Goal: Communication & Community: Answer question/provide support

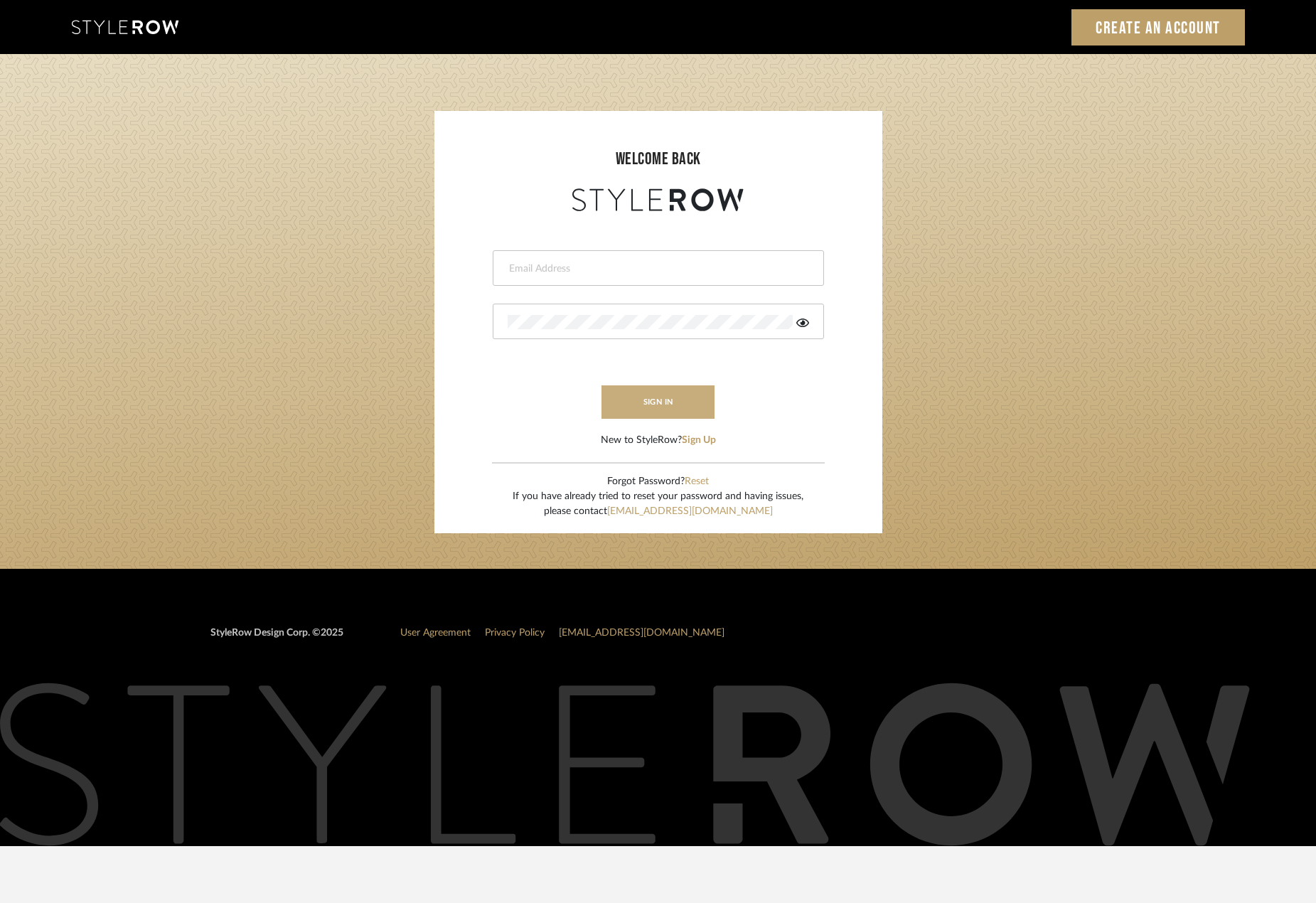
type input "michael@studiodb.com"
click at [667, 401] on button "sign in" at bounding box center [658, 401] width 114 height 33
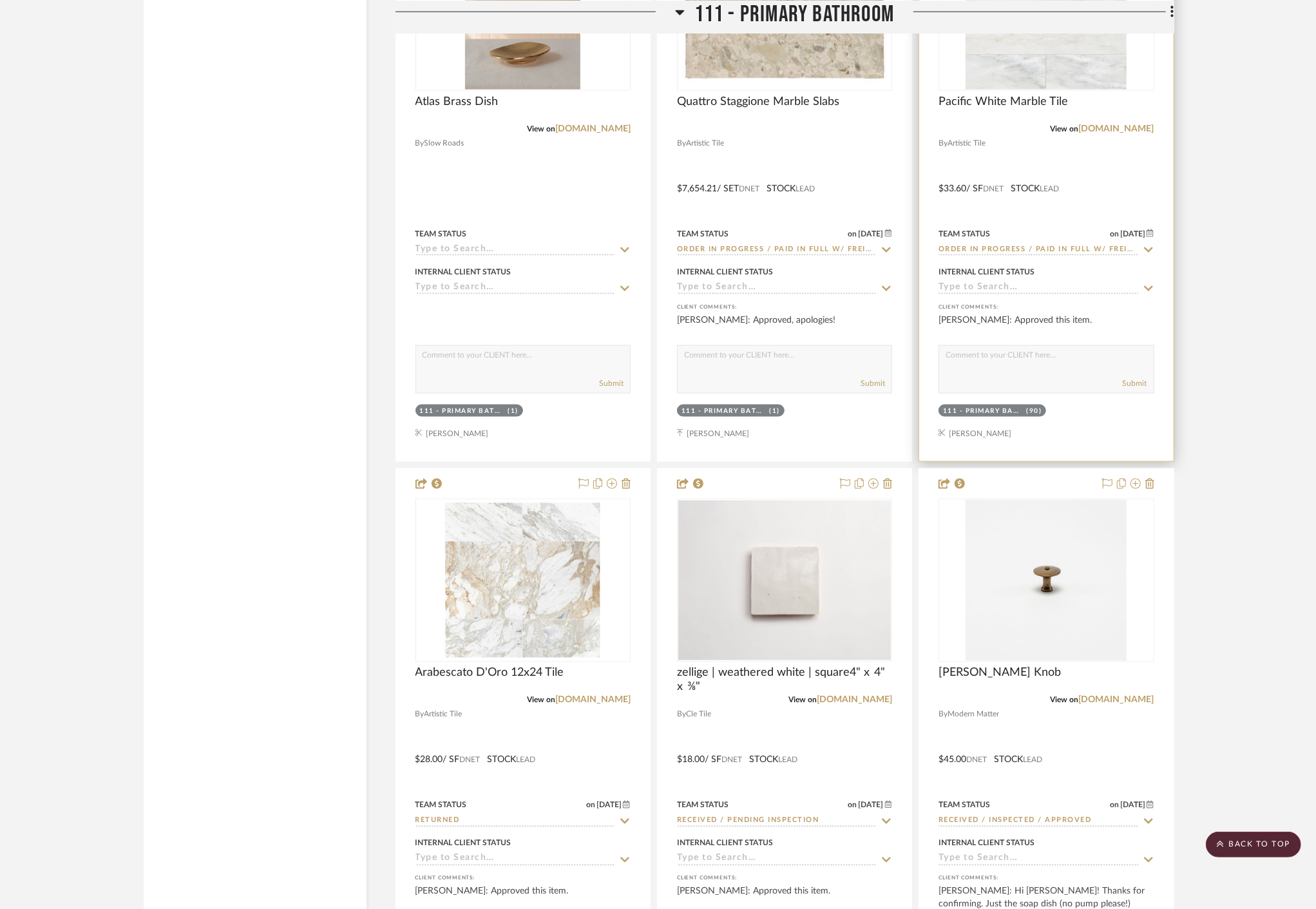
scroll to position [13098, 0]
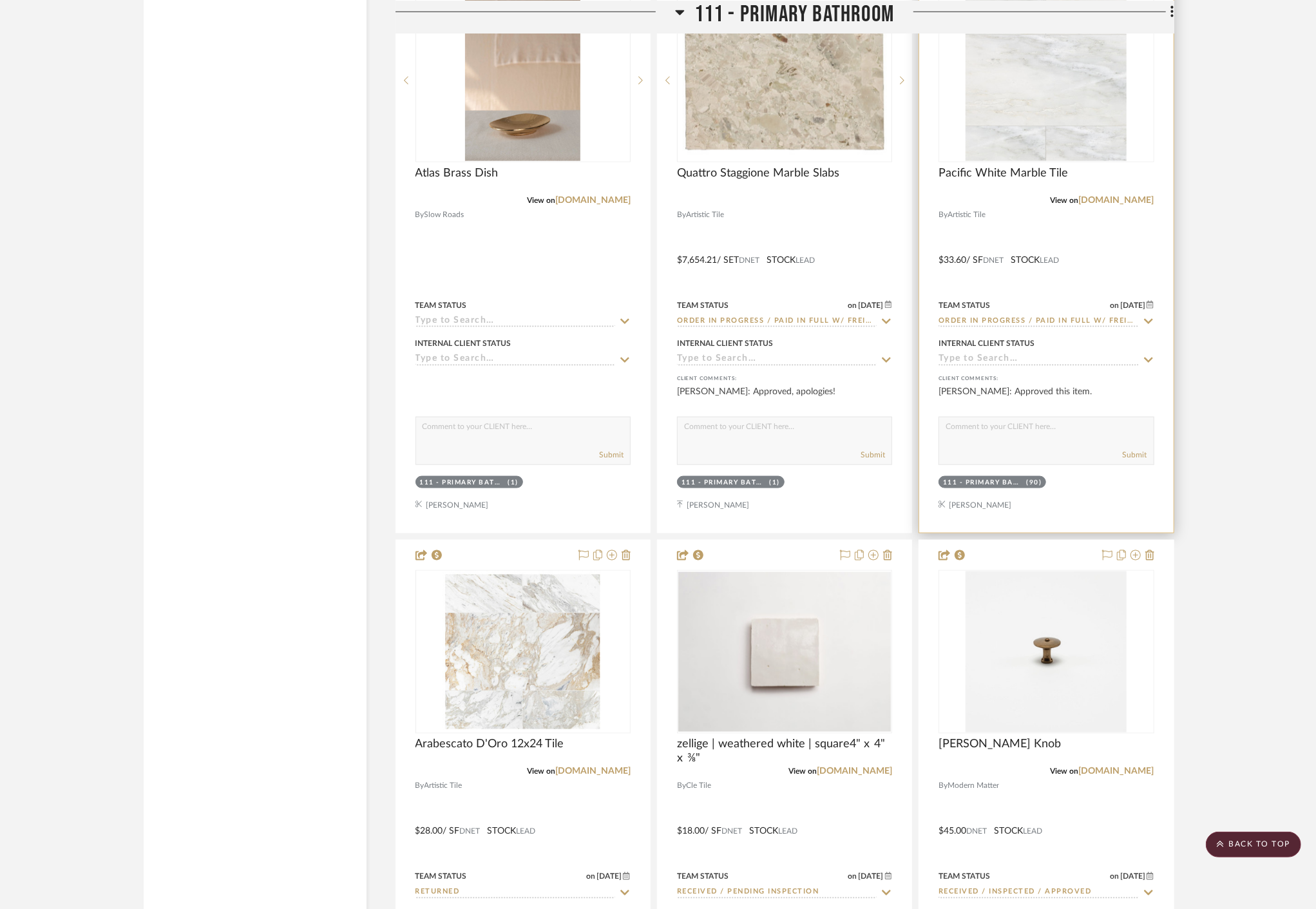
click at [1113, 259] on div at bounding box center [1046, 251] width 254 height 564
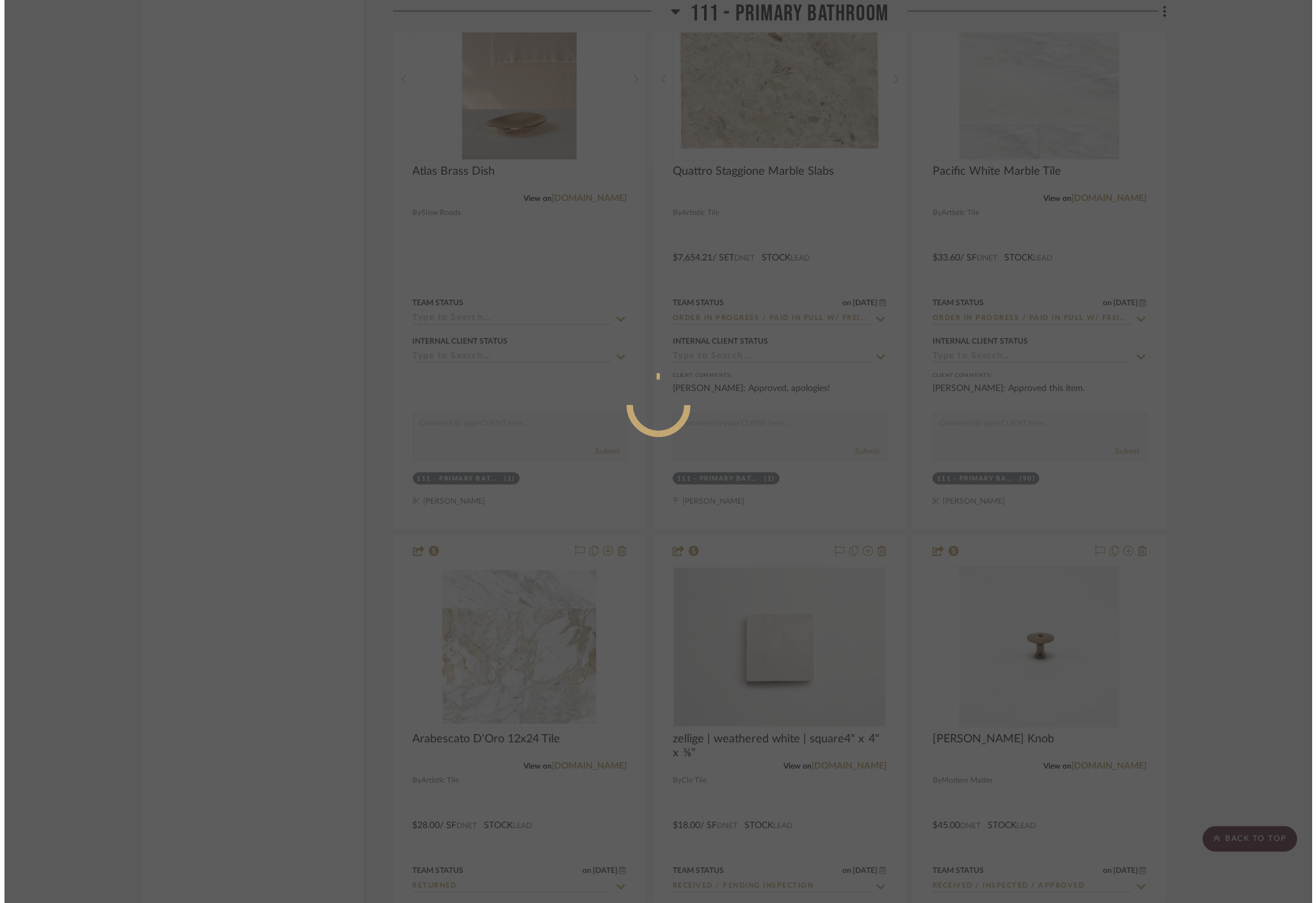
scroll to position [0, 0]
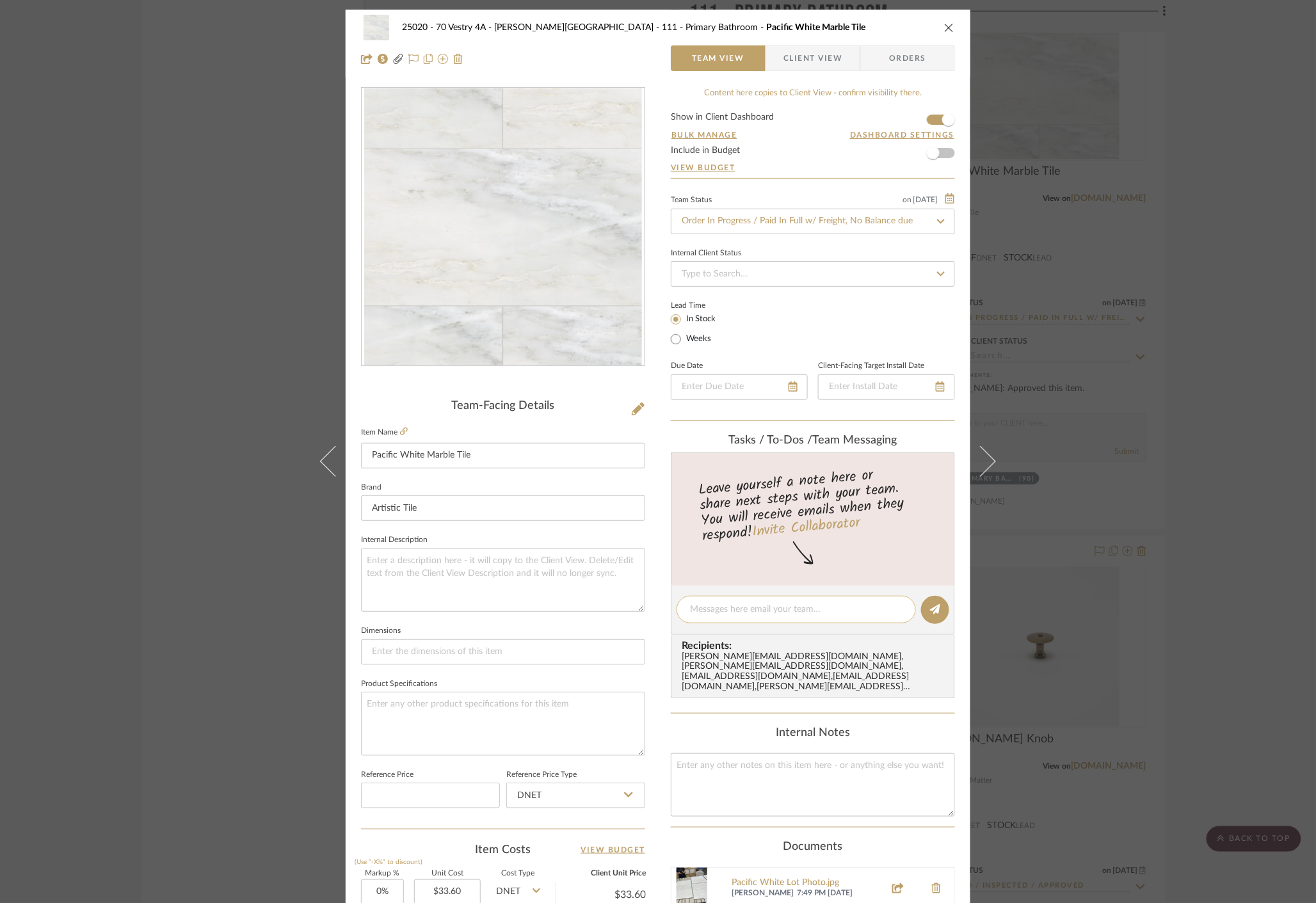
click at [795, 612] on textarea at bounding box center [796, 609] width 213 height 14
click at [861, 600] on div "Delivery is scheduled for Wednesday" at bounding box center [797, 609] width 239 height 27
click at [861, 612] on textarea "Delivery is scheduled for Wednesday" at bounding box center [796, 609] width 213 height 14
type textarea "Delivery is scheduled for Wednesday 9/10!"
click at [929, 618] on button at bounding box center [935, 609] width 28 height 28
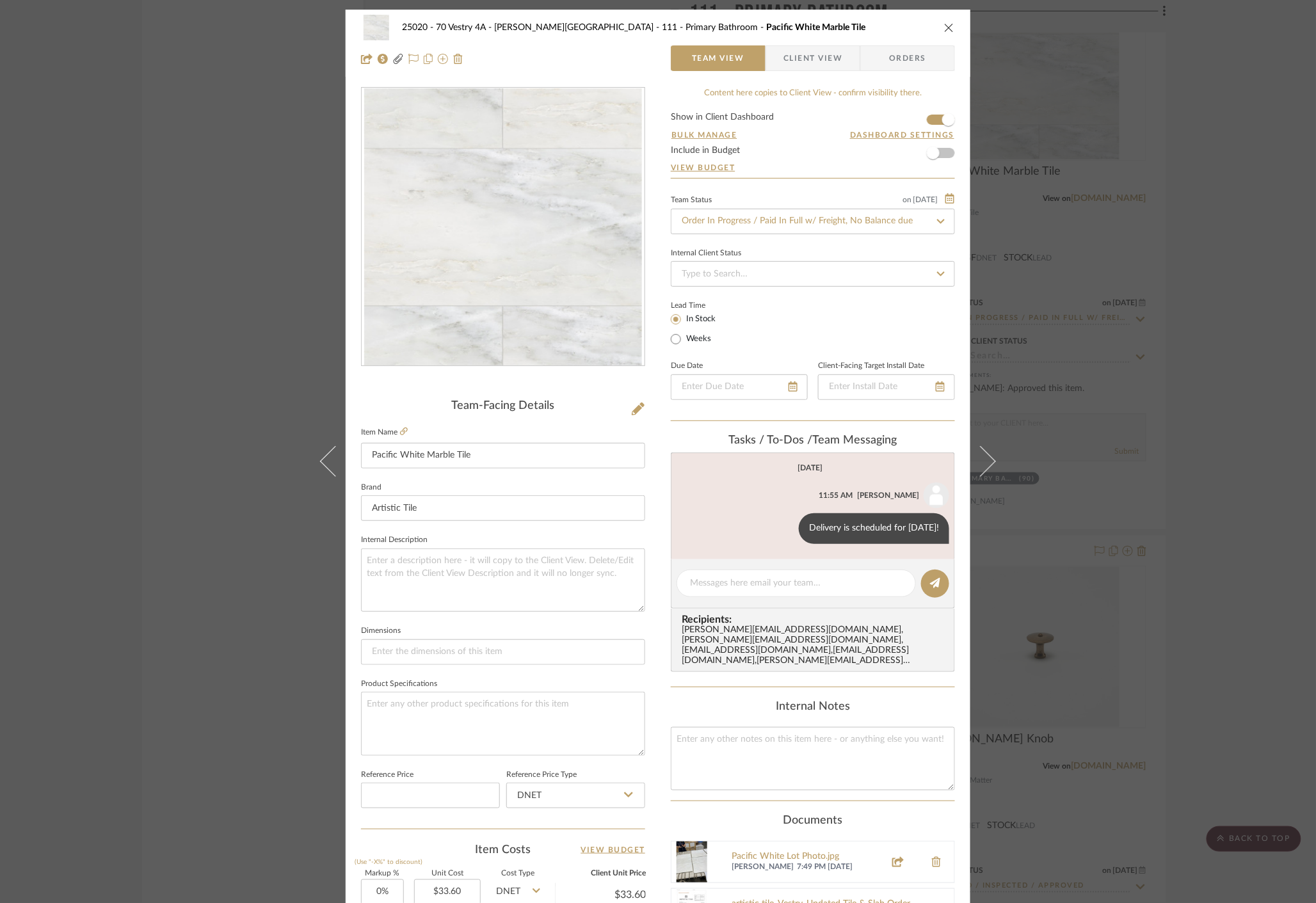
click at [1150, 544] on div "25020 - 70 Vestry 4A - Grant-Stanleigh 111 - Primary Bathroom Pacific White Mar…" at bounding box center [658, 451] width 1316 height 903
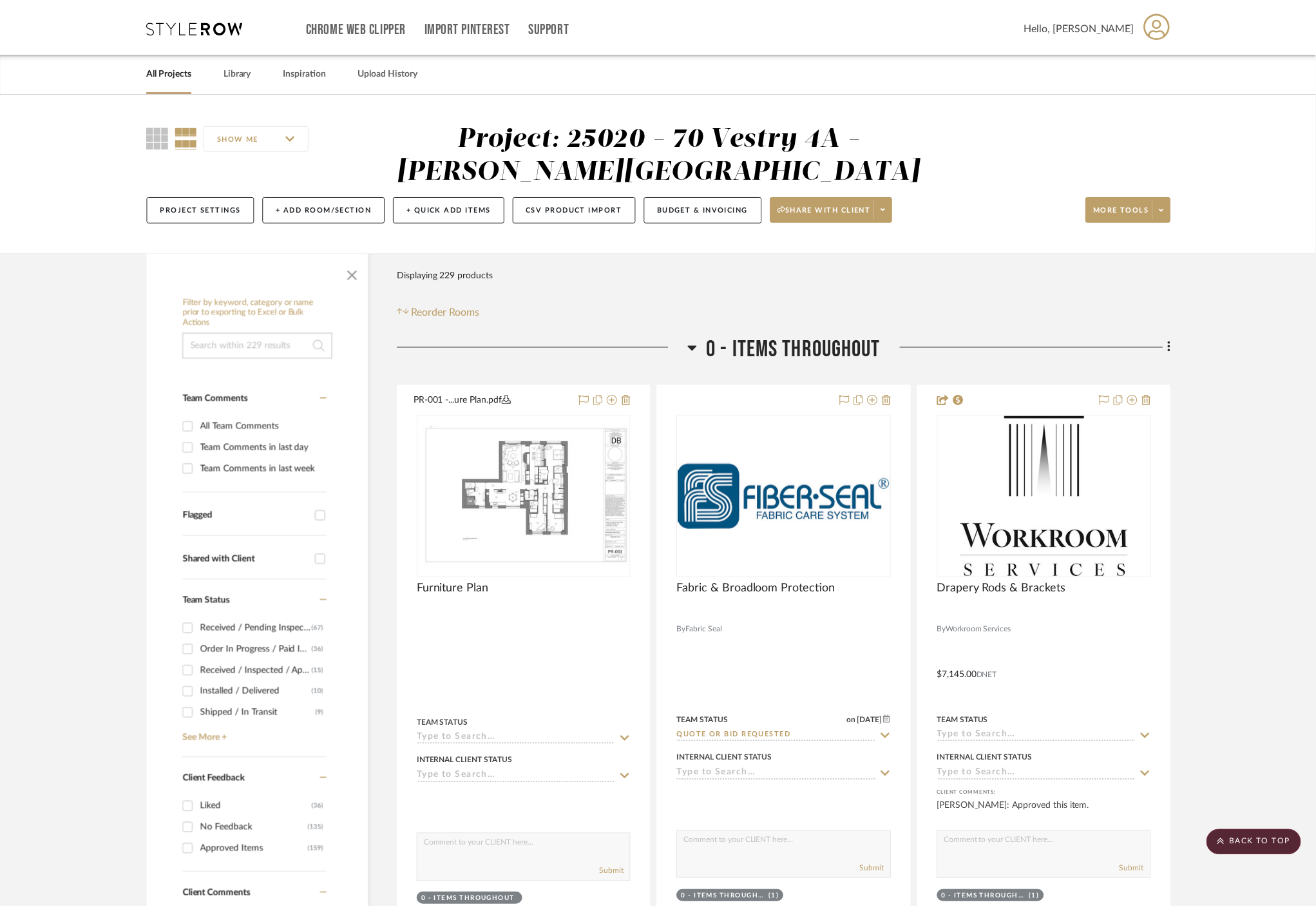
scroll to position [13098, 0]
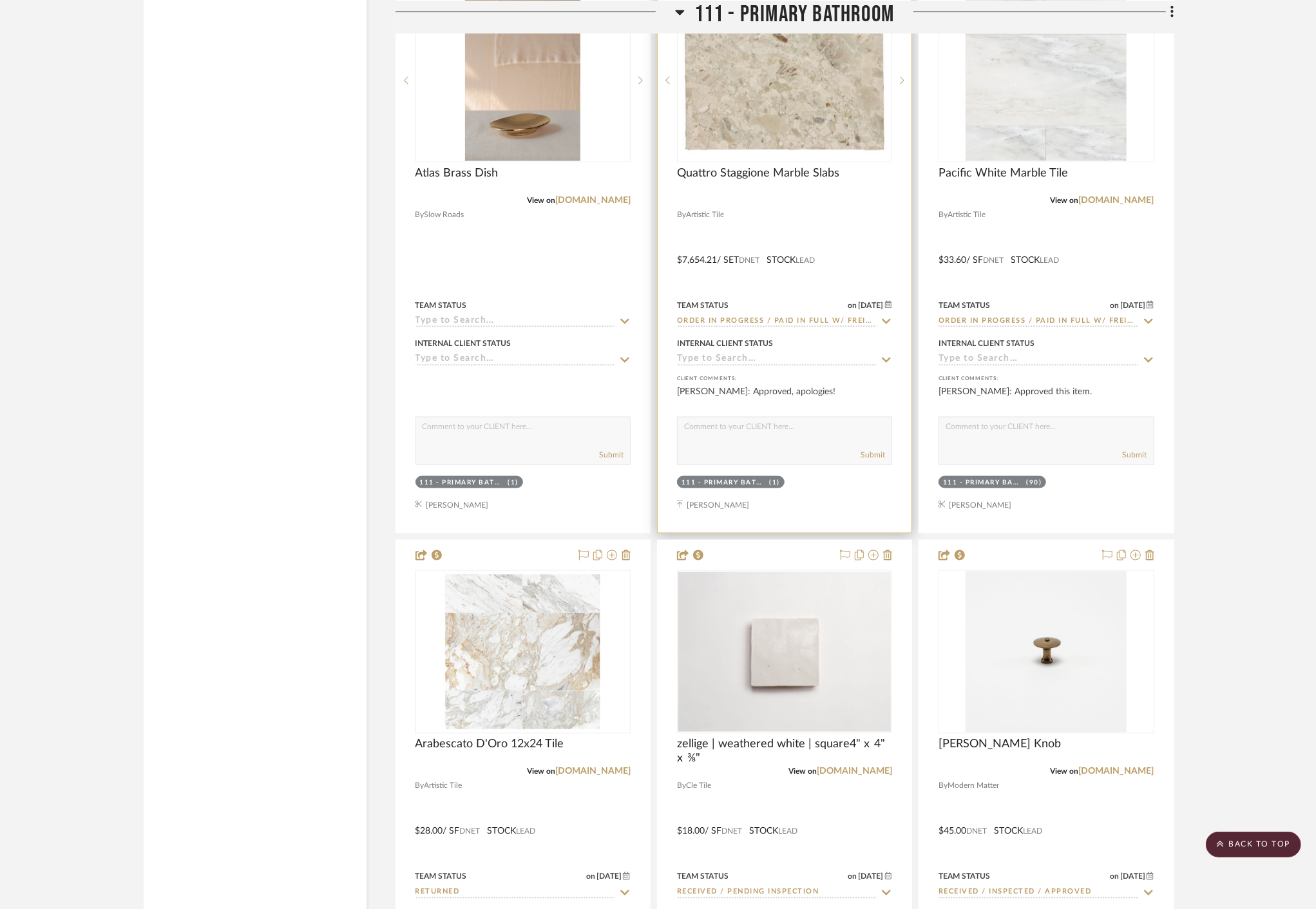
click at [820, 214] on div at bounding box center [784, 251] width 254 height 564
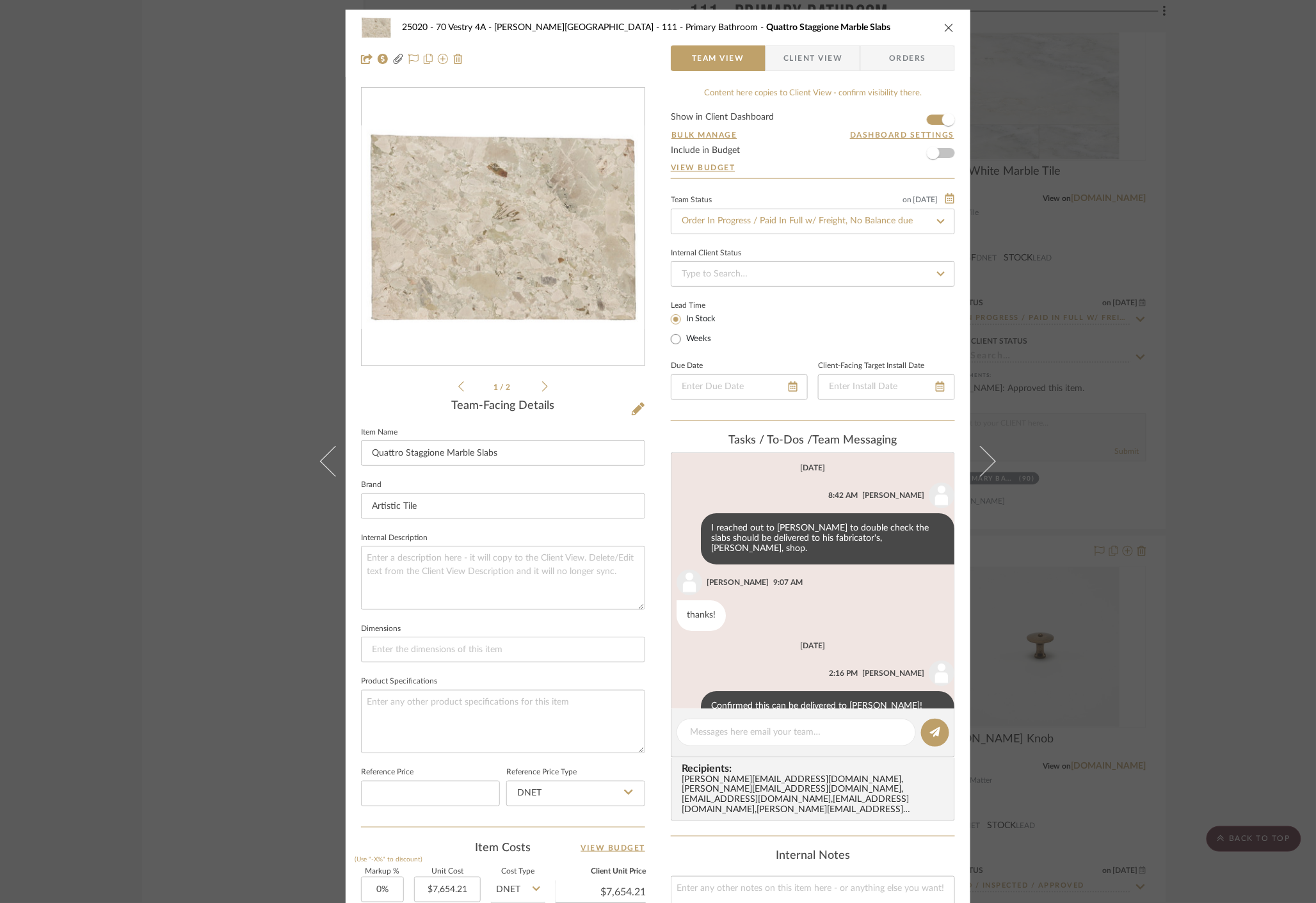
scroll to position [29, 0]
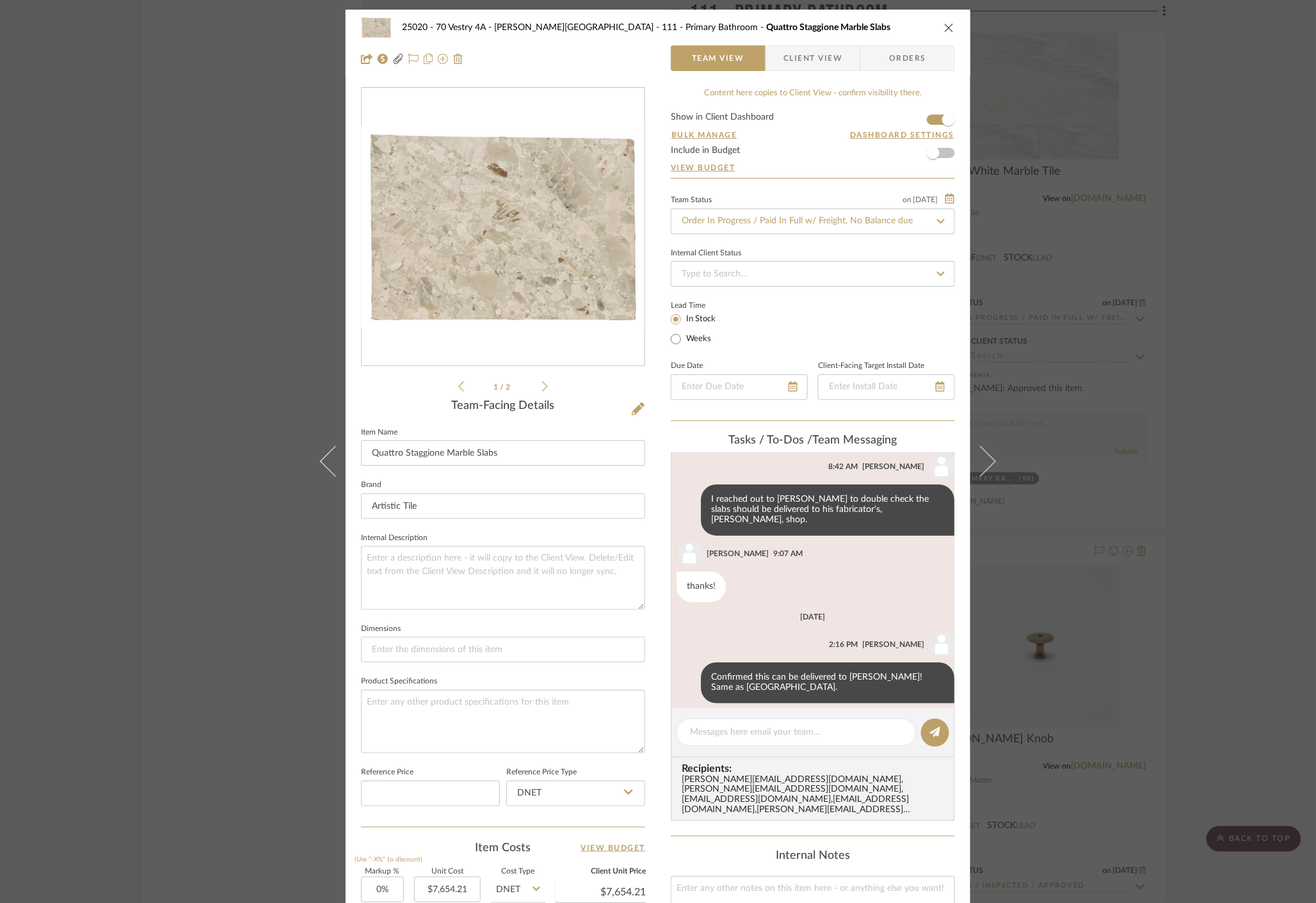
click at [1170, 612] on div "25020 - 70 Vestry 4A - Grant-Stanleigh 111 - Primary Bathroom Quattro Staggione…" at bounding box center [658, 451] width 1316 height 903
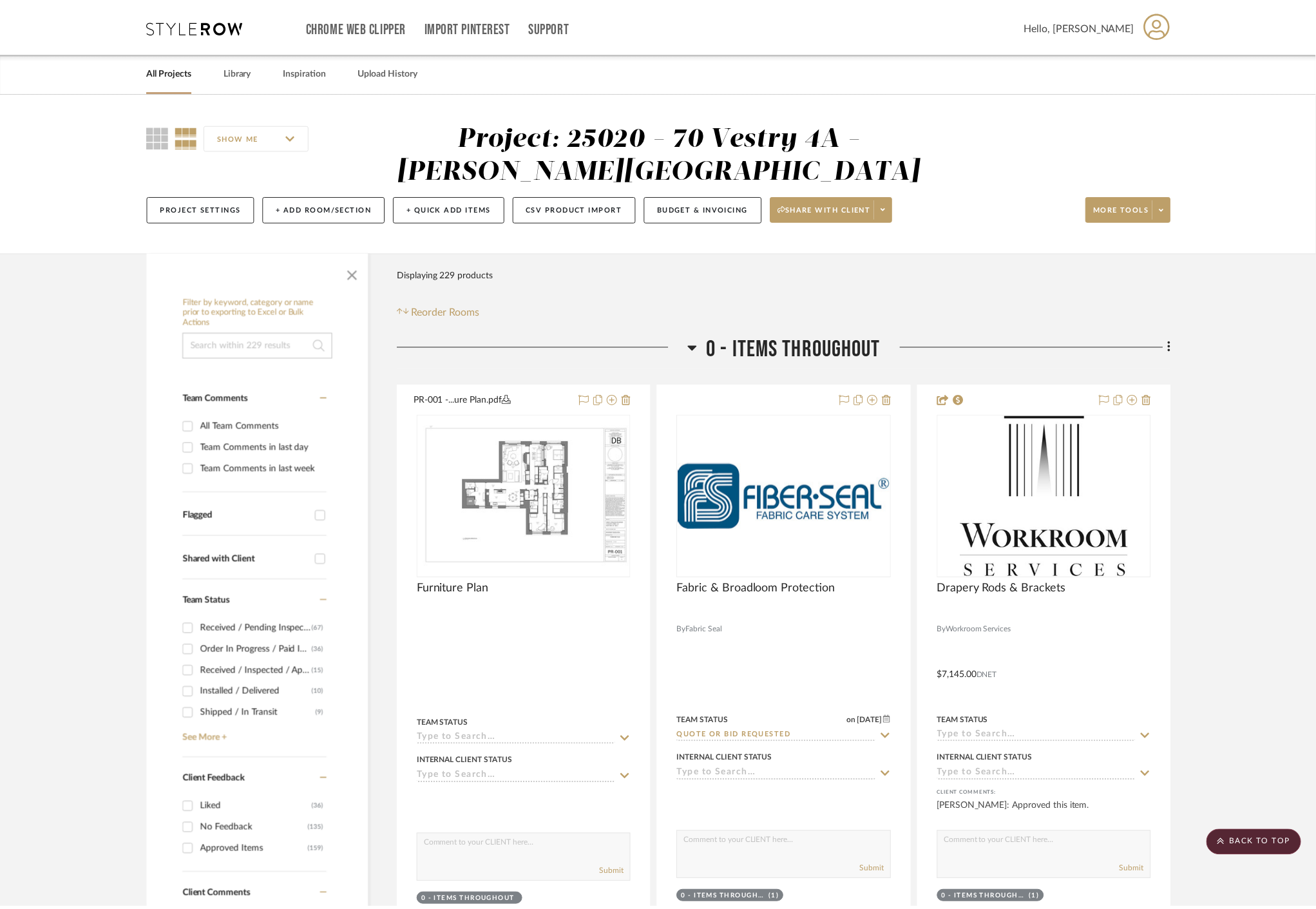
scroll to position [13098, 0]
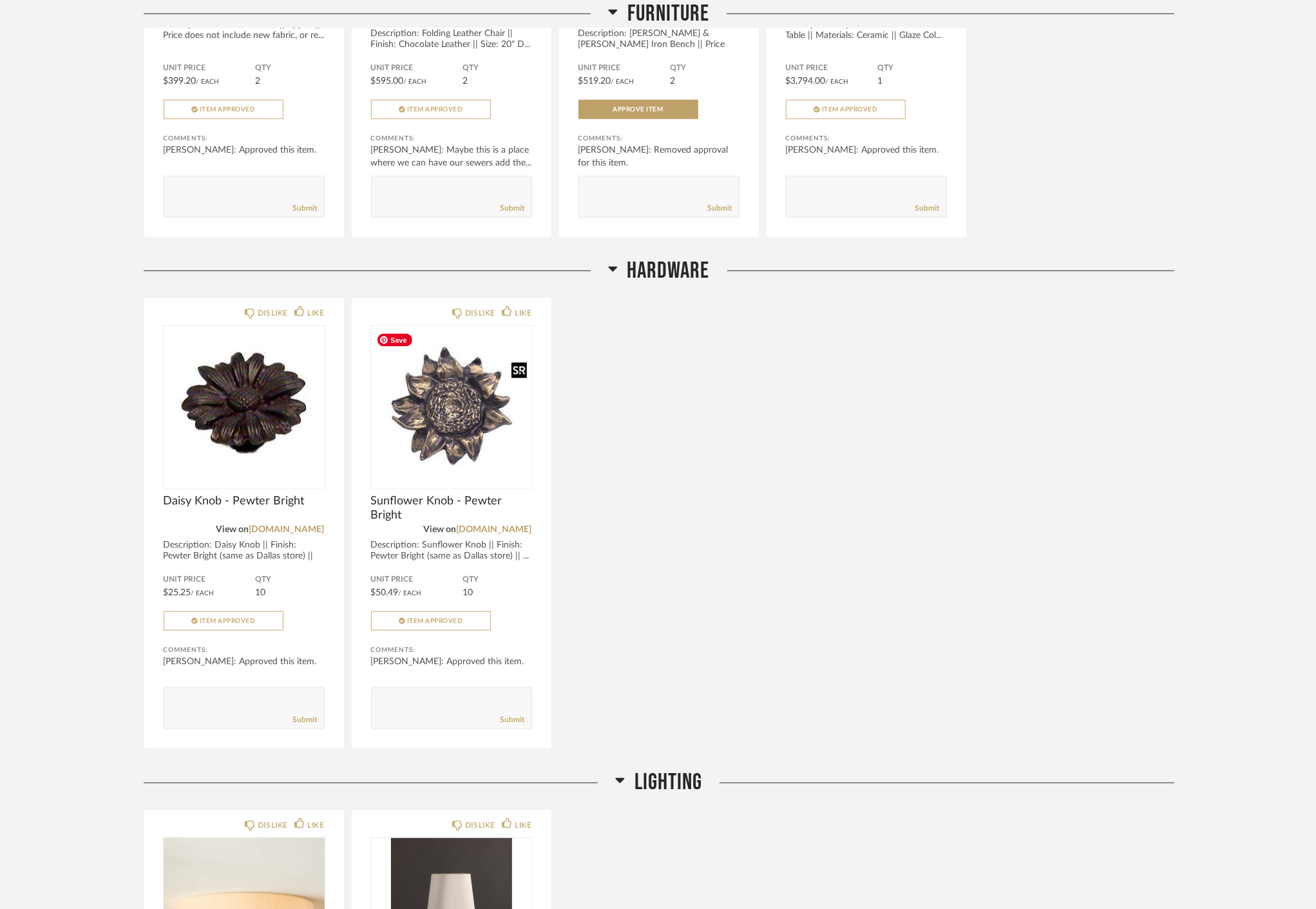
scroll to position [1145, 0]
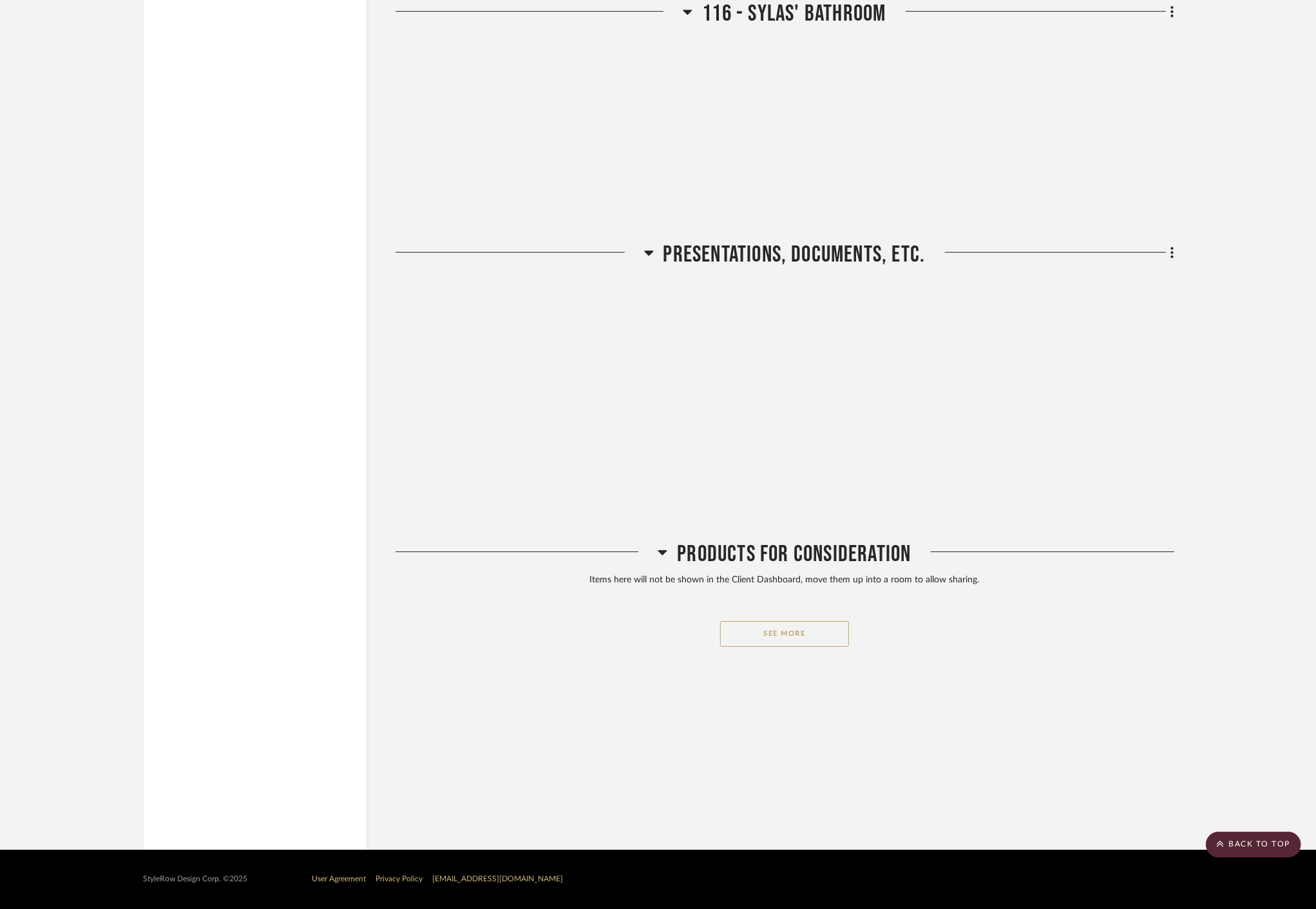
drag, startPoint x: 291, startPoint y: 370, endPoint x: 262, endPoint y: 684, distance: 315.3
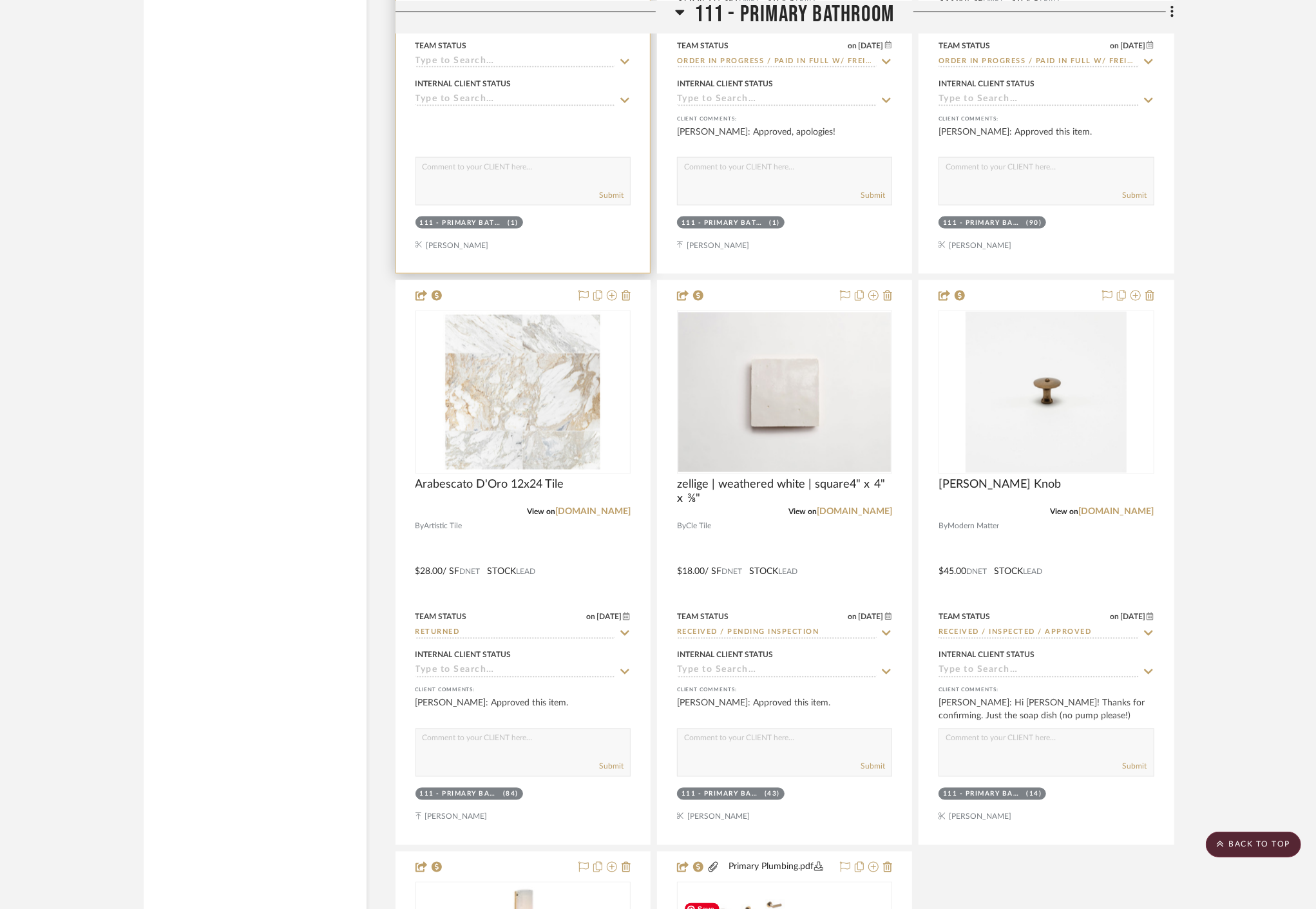
scroll to position [13319, 0]
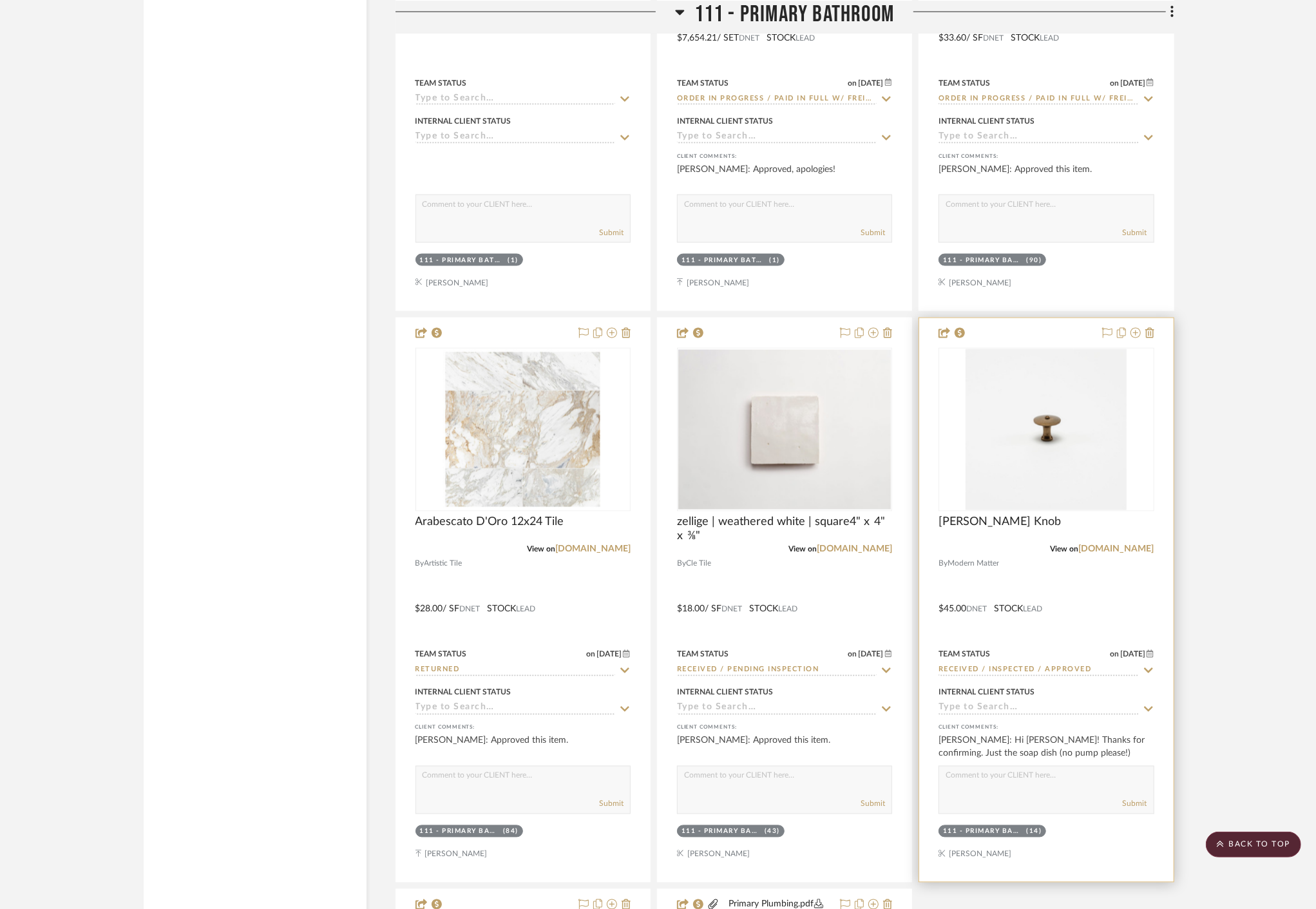
click at [1092, 555] on project-item-tile "[PERSON_NAME] Knob View on [DOMAIN_NAME] By Modern Matter $45.00 DNET STOCK LEA…" at bounding box center [1046, 600] width 255 height 565
click at [1094, 548] on link "[DOMAIN_NAME]" at bounding box center [1116, 549] width 75 height 9
